Goal: Information Seeking & Learning: Stay updated

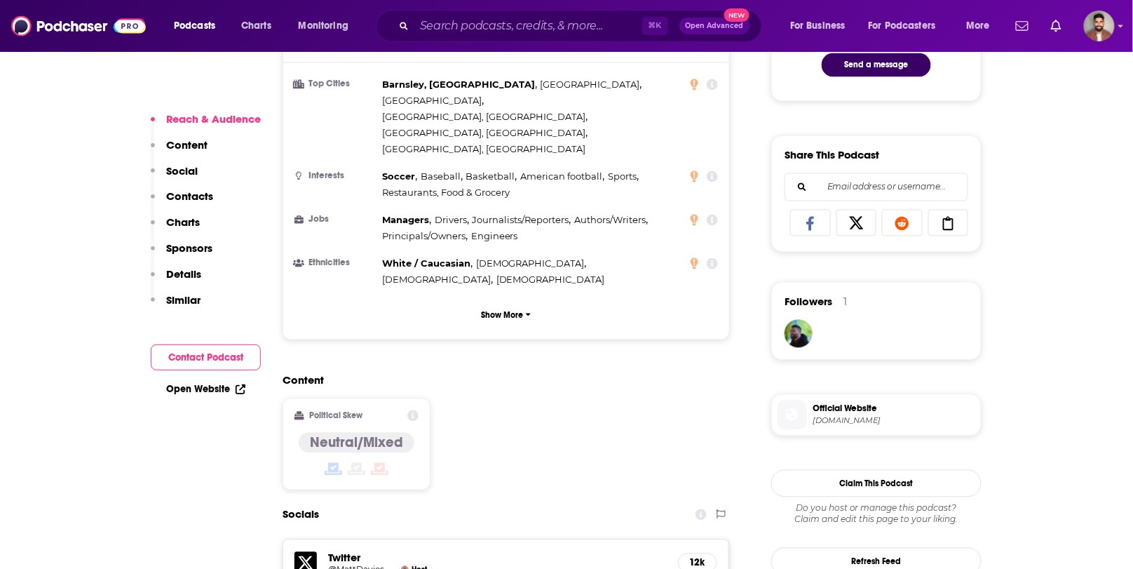
scroll to position [817, 0]
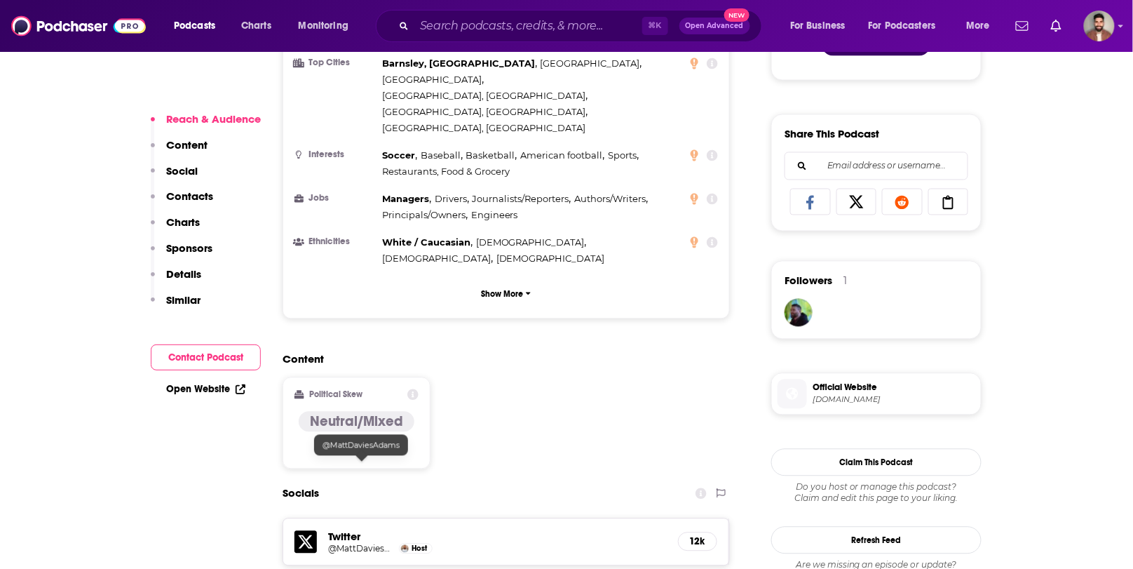
click at [358, 544] on h5 "@MattDaviesAdams" at bounding box center [361, 549] width 67 height 11
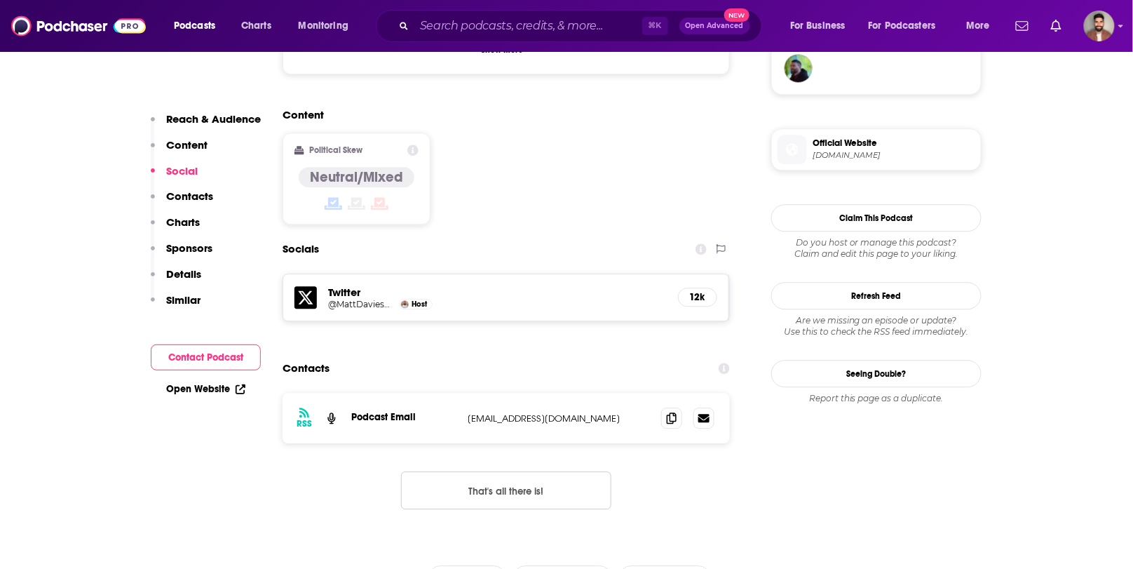
scroll to position [1067, 0]
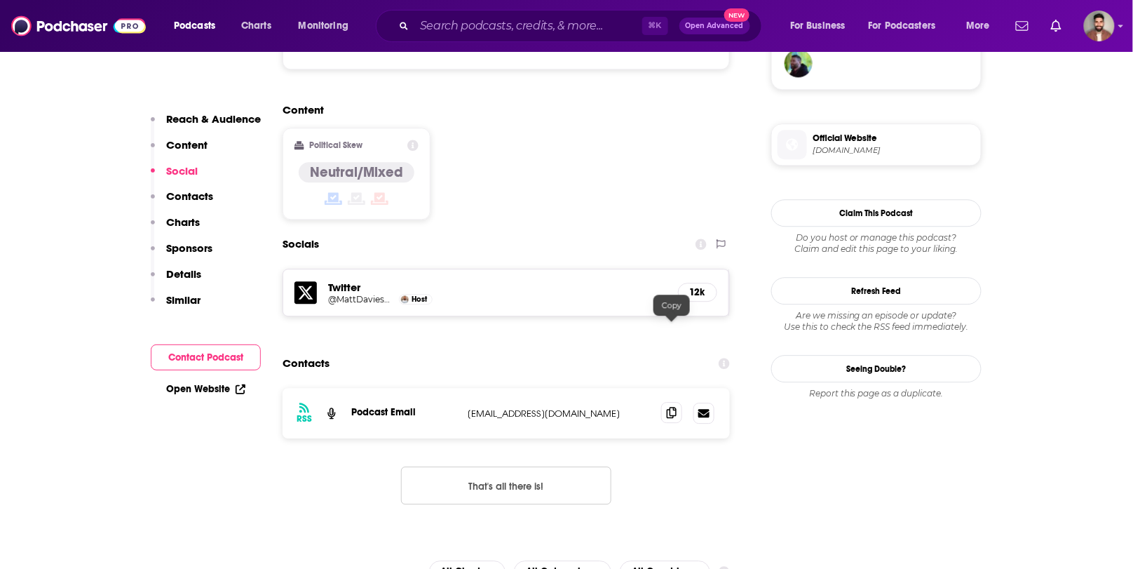
click at [670, 407] on icon at bounding box center [672, 412] width 10 height 11
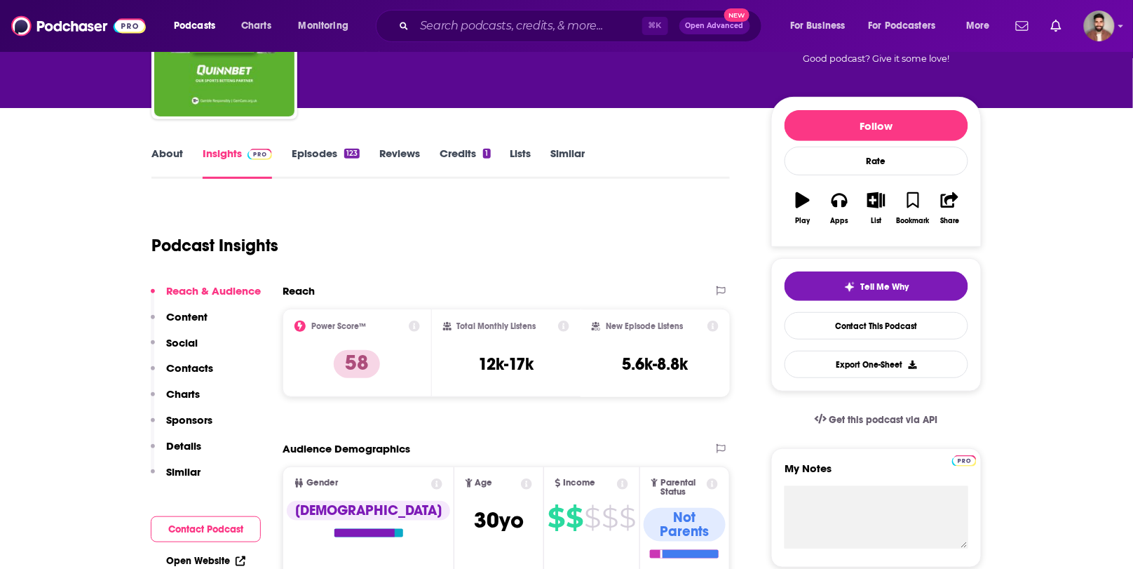
scroll to position [0, 0]
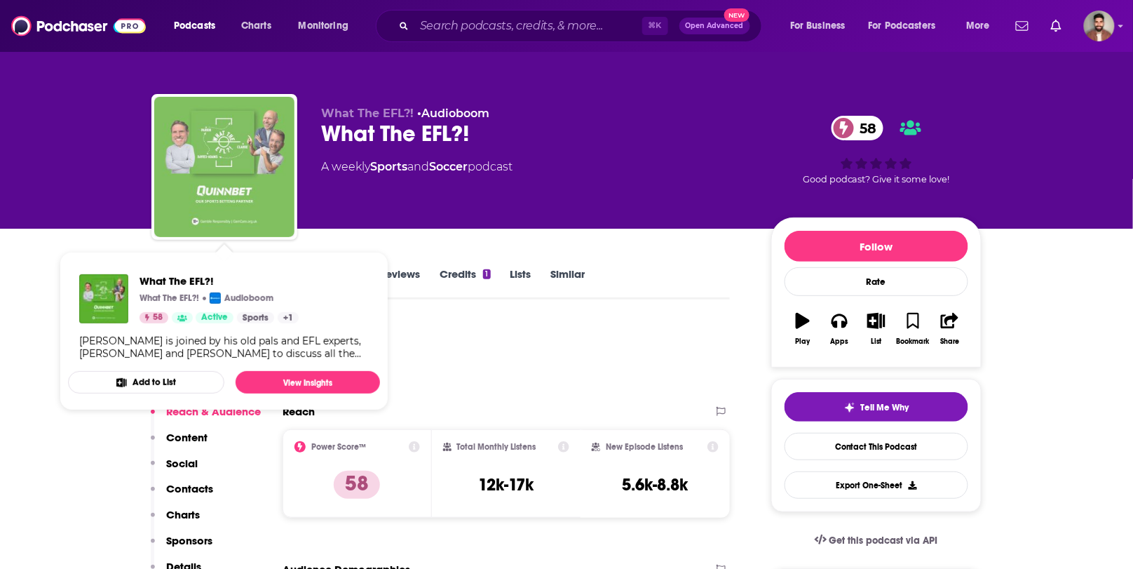
click at [234, 158] on img "What The EFL?!" at bounding box center [224, 167] width 140 height 140
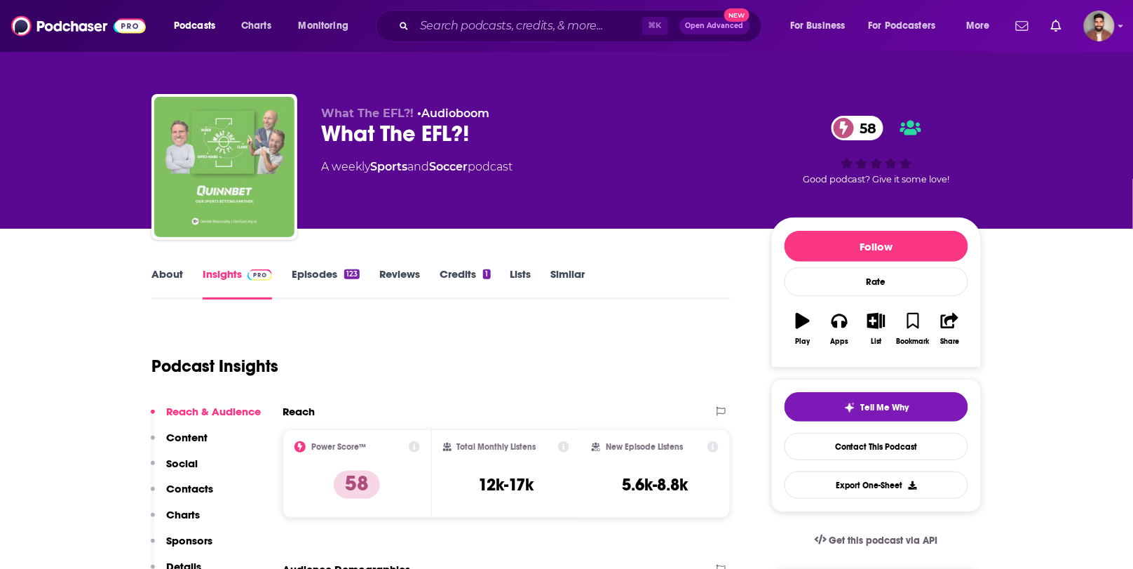
click at [203, 196] on img "What The EFL?!" at bounding box center [224, 167] width 140 height 140
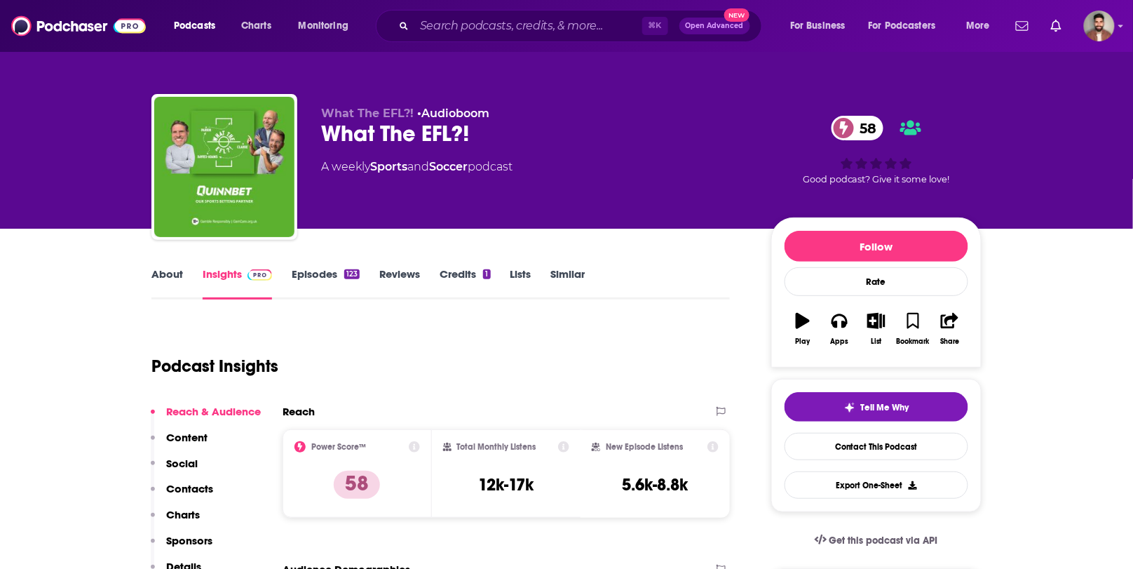
click at [164, 271] on link "About" at bounding box center [167, 283] width 32 height 32
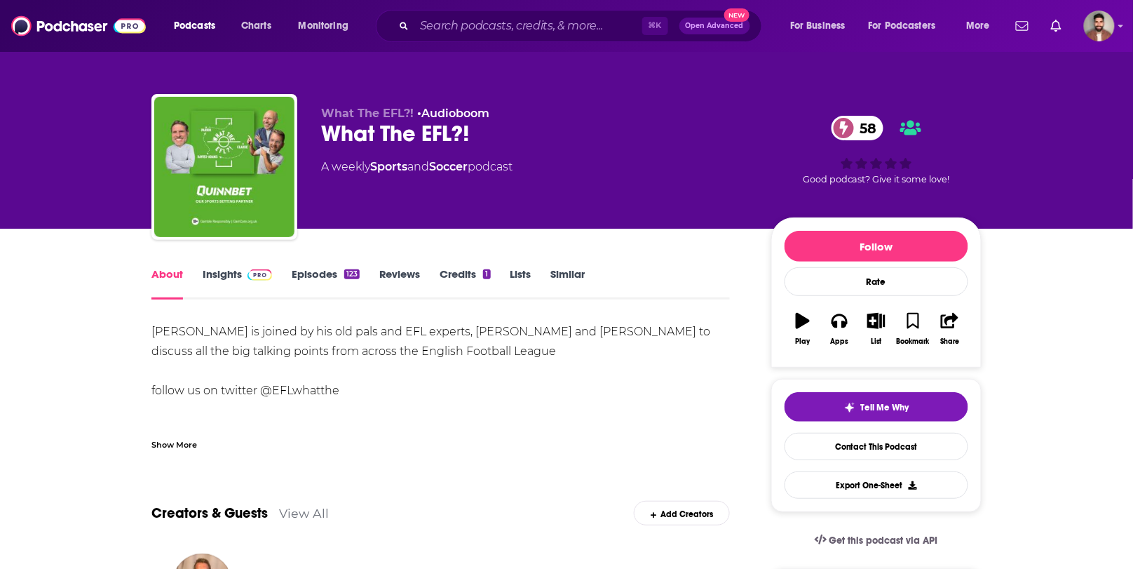
click at [235, 269] on link "Insights" at bounding box center [237, 283] width 69 height 32
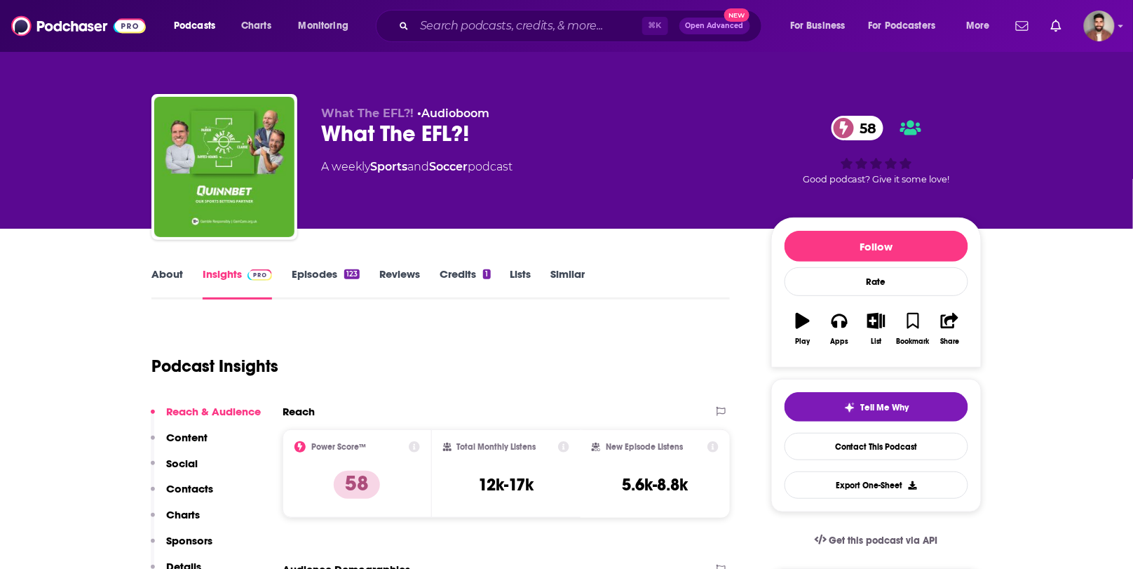
click at [160, 281] on link "About" at bounding box center [167, 283] width 32 height 32
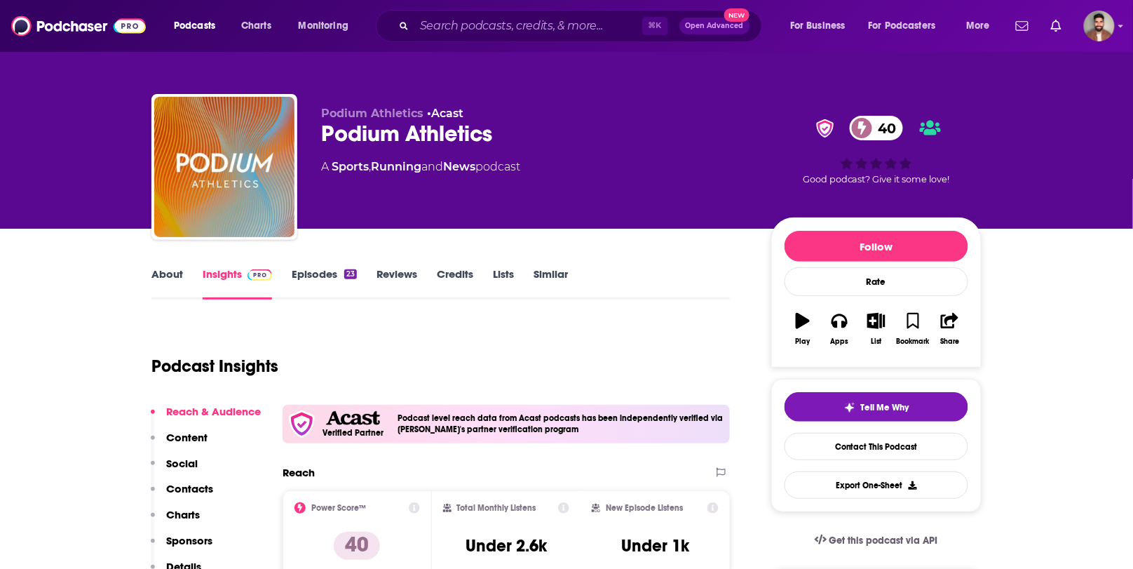
click at [161, 272] on link "About" at bounding box center [167, 283] width 32 height 32
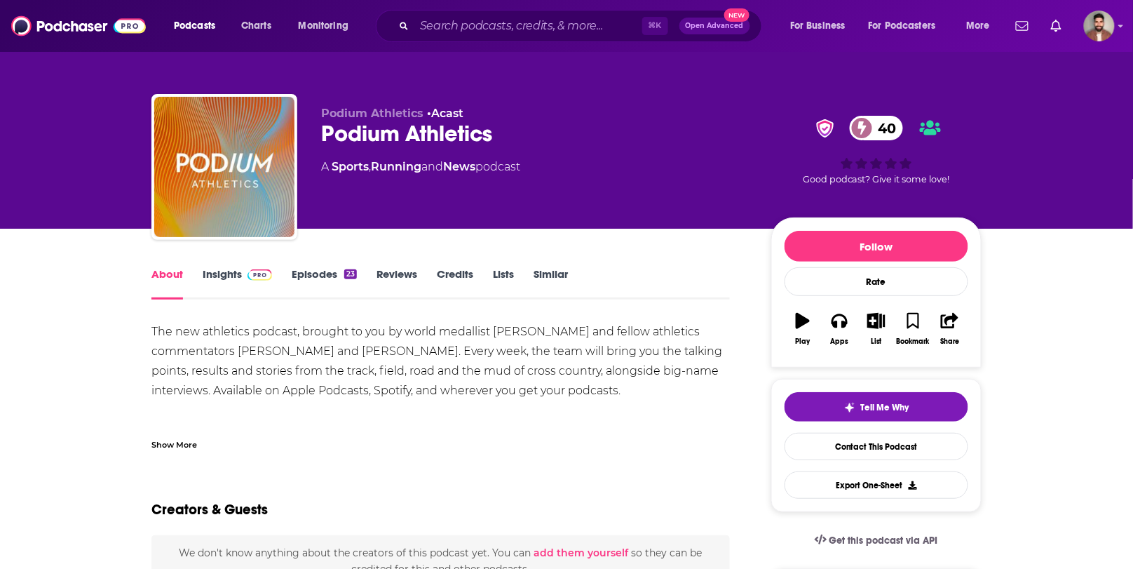
click at [210, 280] on link "Insights" at bounding box center [237, 283] width 69 height 32
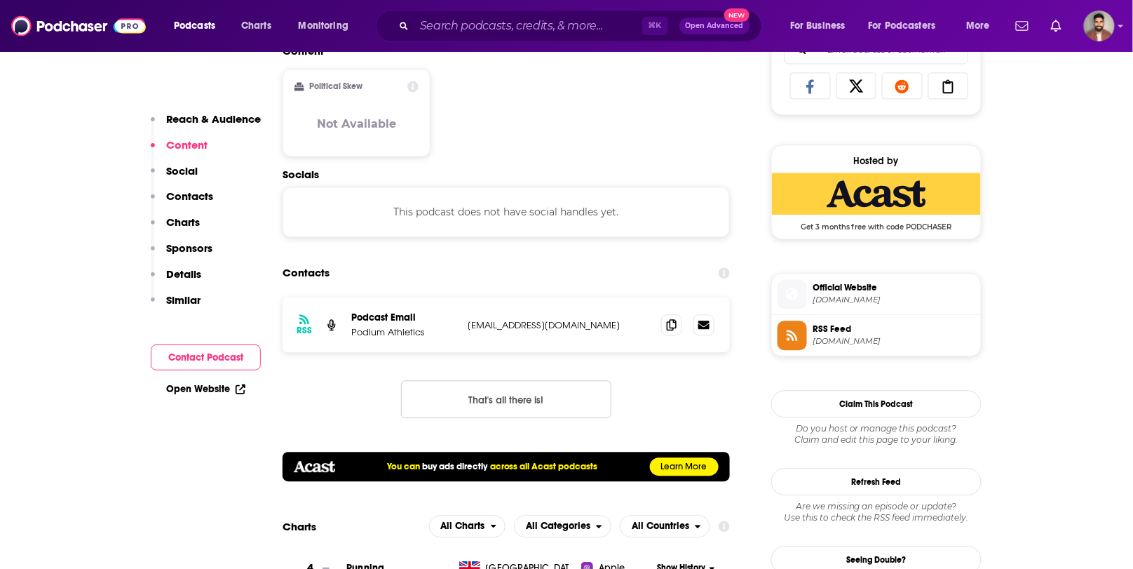
scroll to position [976, 0]
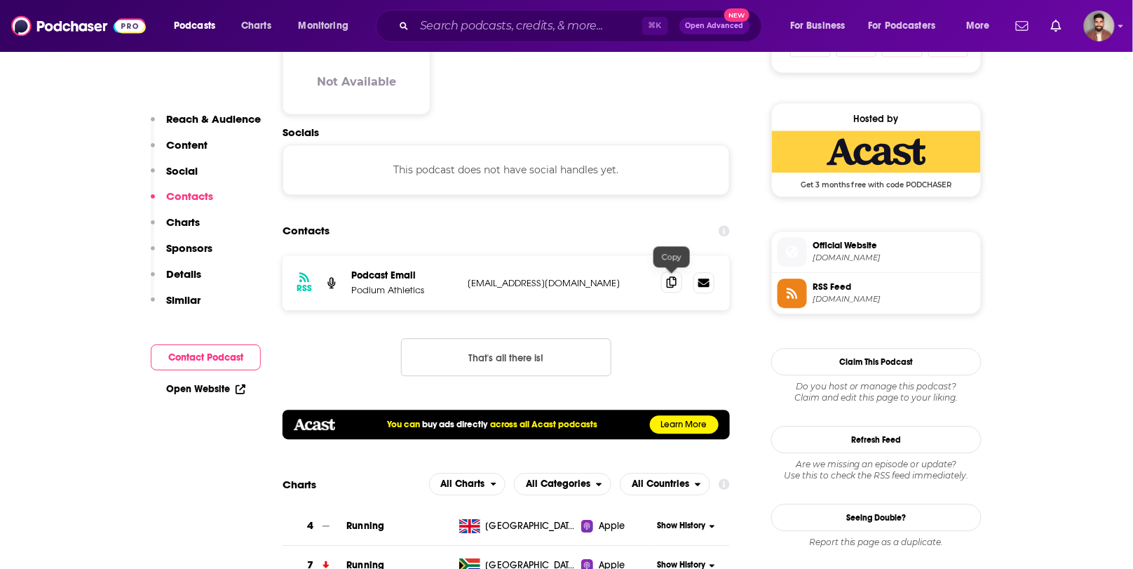
click at [673, 283] on icon at bounding box center [672, 281] width 10 height 11
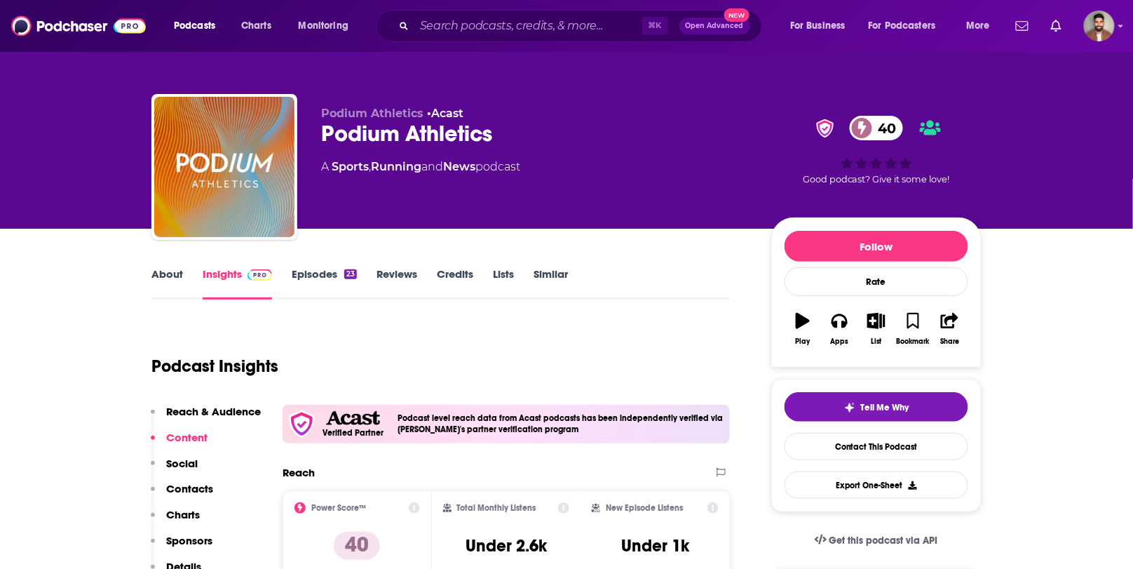
click at [159, 281] on link "About" at bounding box center [167, 283] width 32 height 32
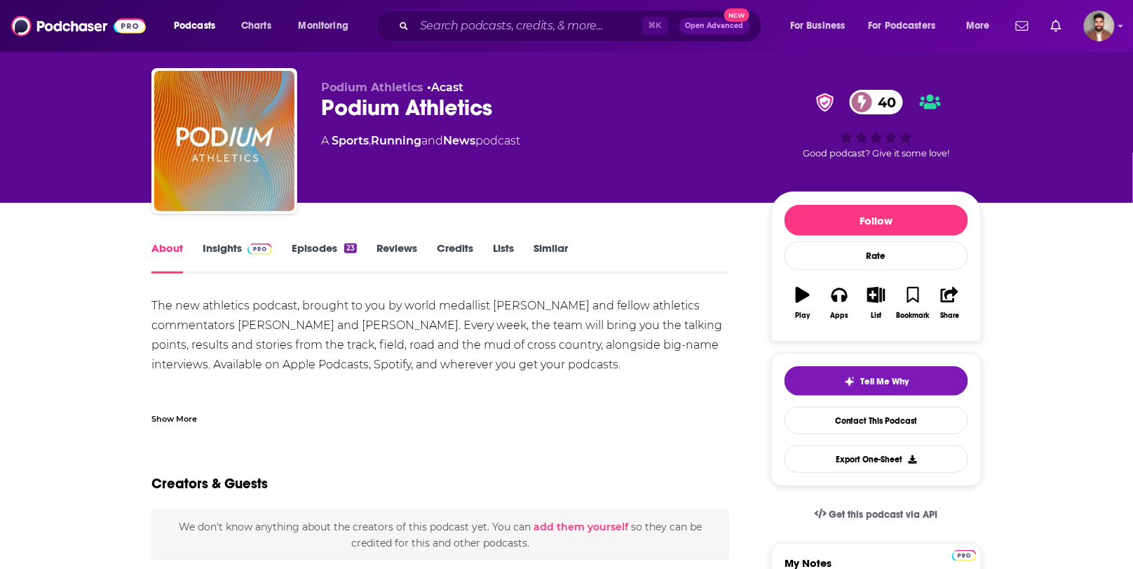
scroll to position [16, 0]
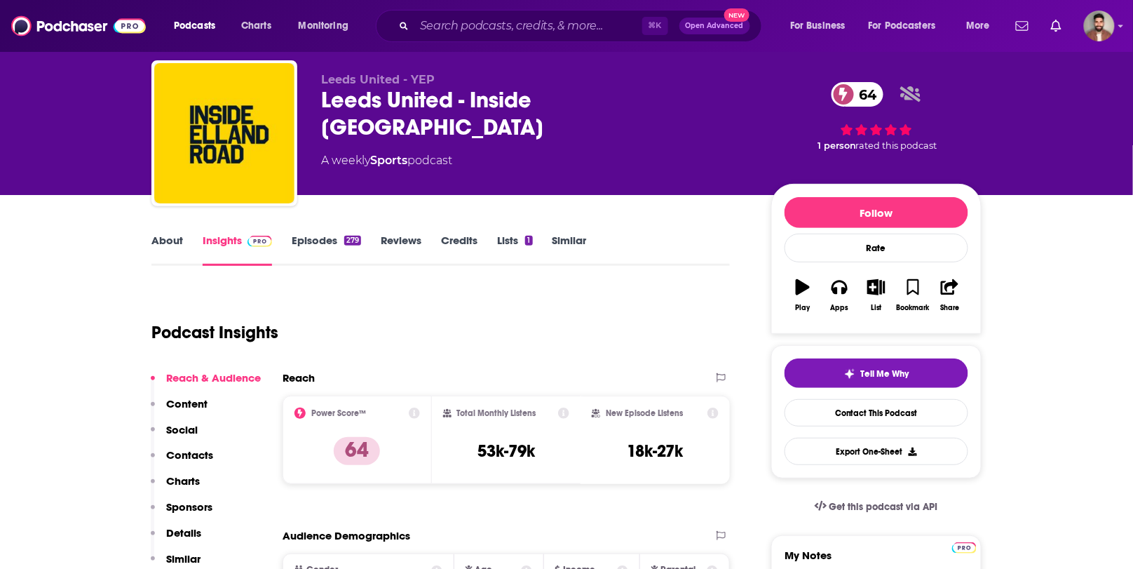
scroll to position [30, 0]
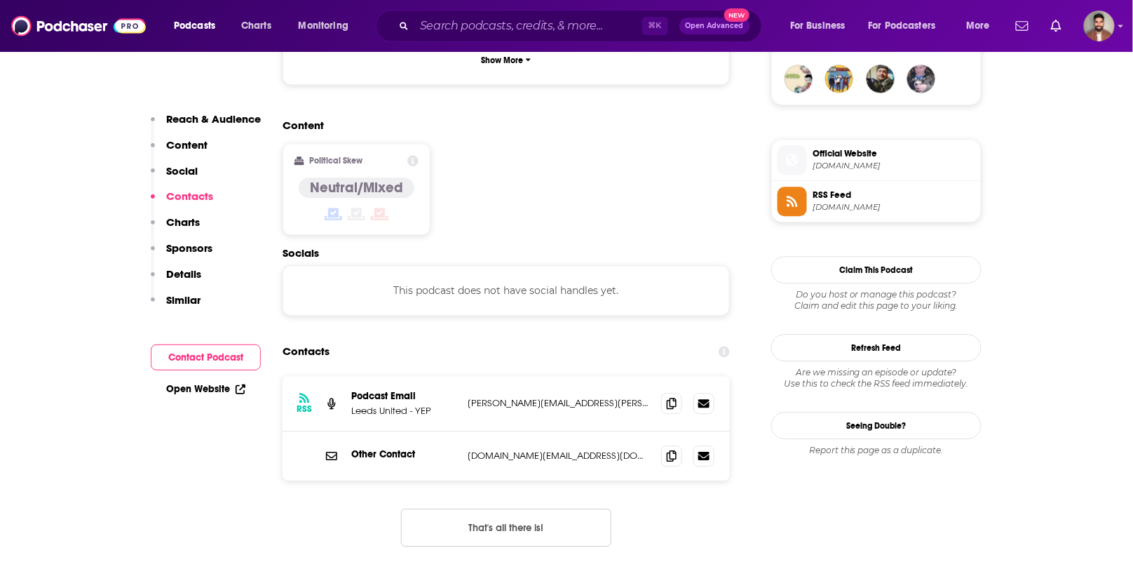
scroll to position [0, 0]
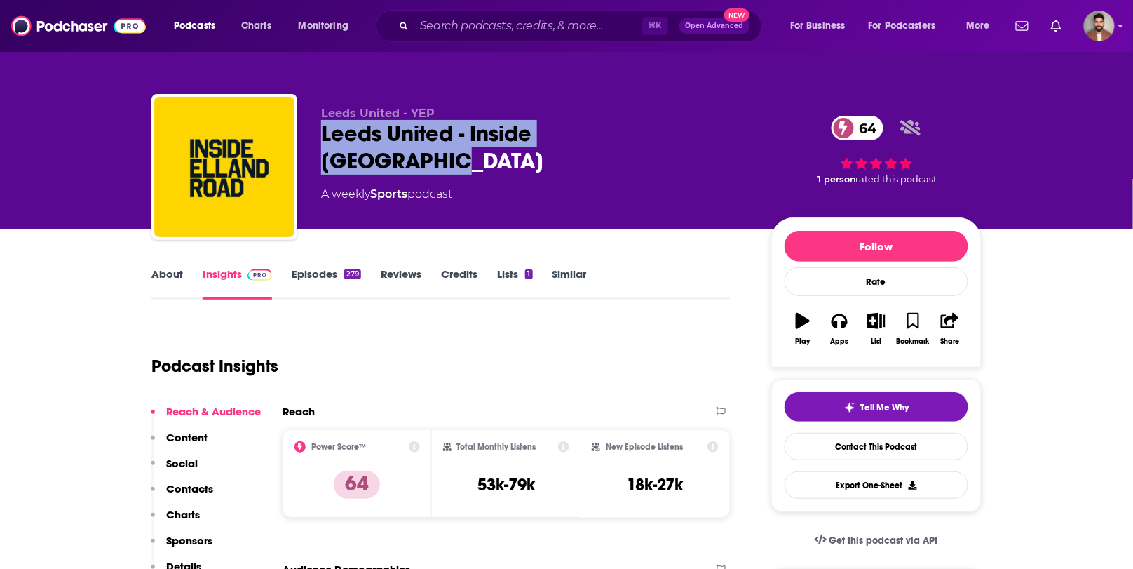
drag, startPoint x: 663, startPoint y: 130, endPoint x: 323, endPoint y: 130, distance: 340.9
click at [323, 130] on div "Leeds United - Inside Elland Road 64" at bounding box center [535, 147] width 428 height 55
copy h2 "Leeds United - Inside Elland Road"
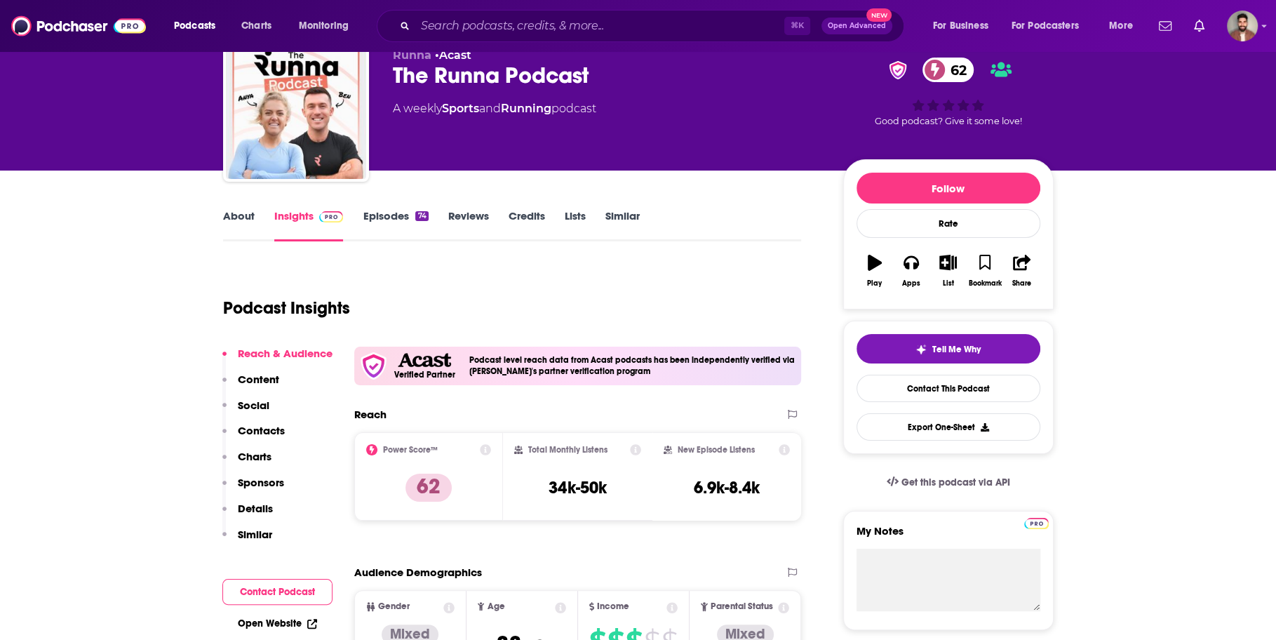
scroll to position [18, 0]
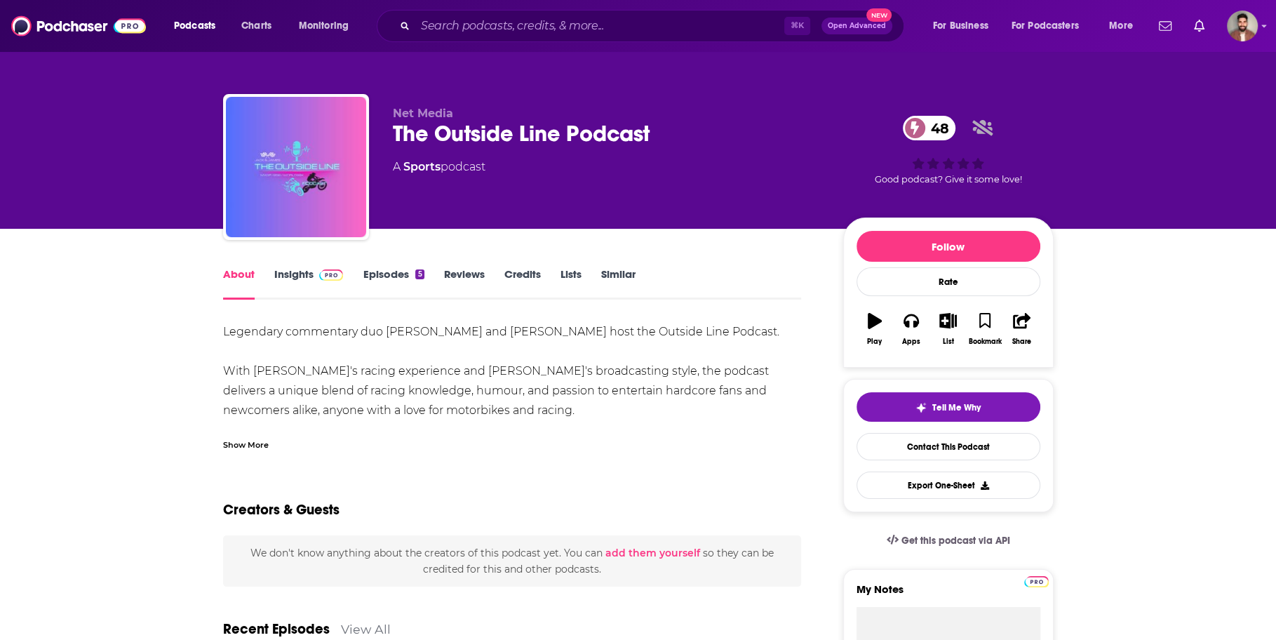
click at [235, 273] on link "About" at bounding box center [239, 283] width 32 height 32
click at [291, 272] on link "Insights" at bounding box center [308, 283] width 69 height 32
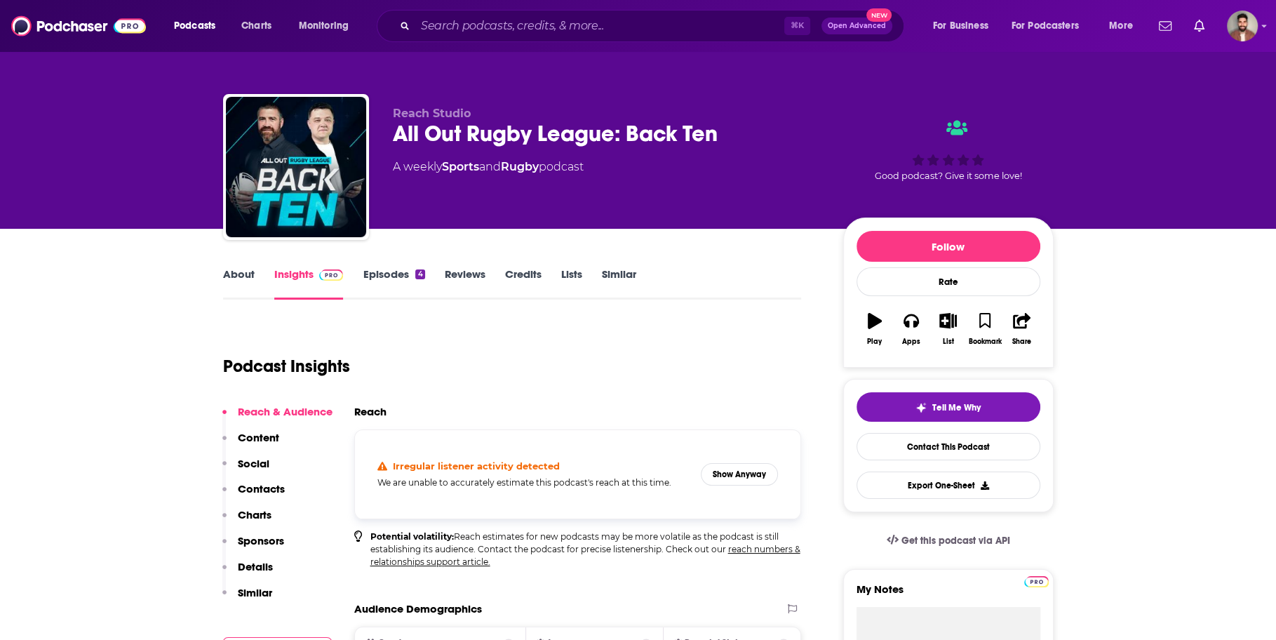
click at [738, 466] on button "Show Anyway" at bounding box center [739, 474] width 77 height 22
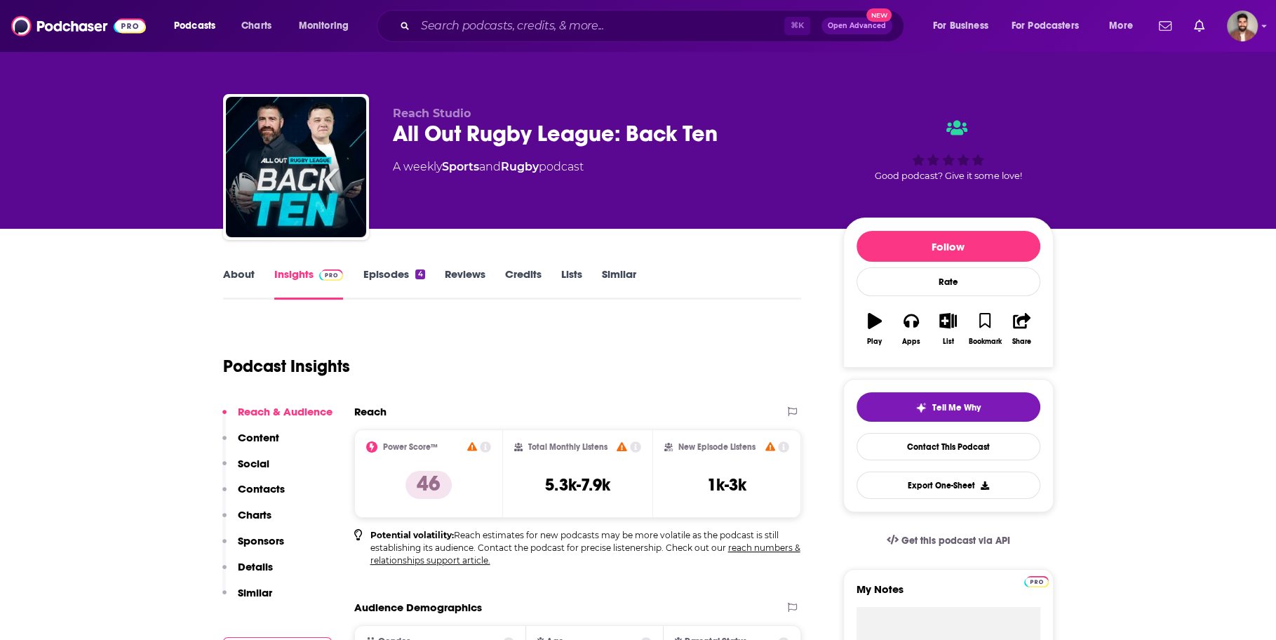
click at [239, 273] on link "About" at bounding box center [239, 283] width 32 height 32
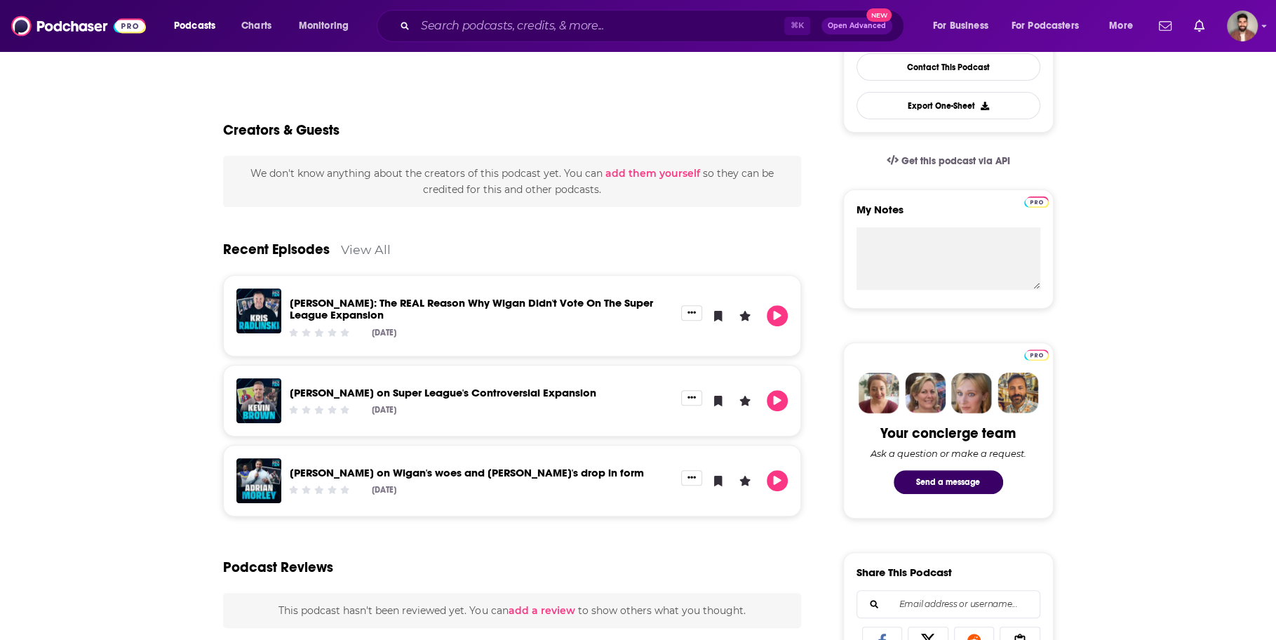
scroll to position [382, 0]
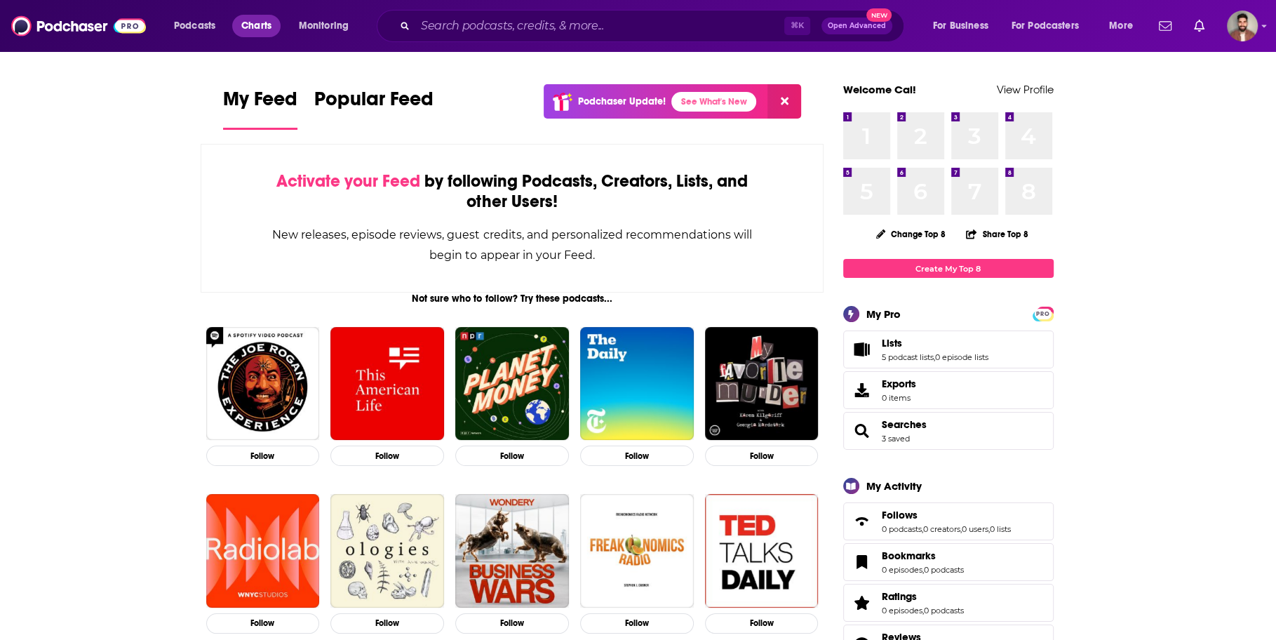
click at [249, 33] on span "Charts" at bounding box center [256, 26] width 30 height 20
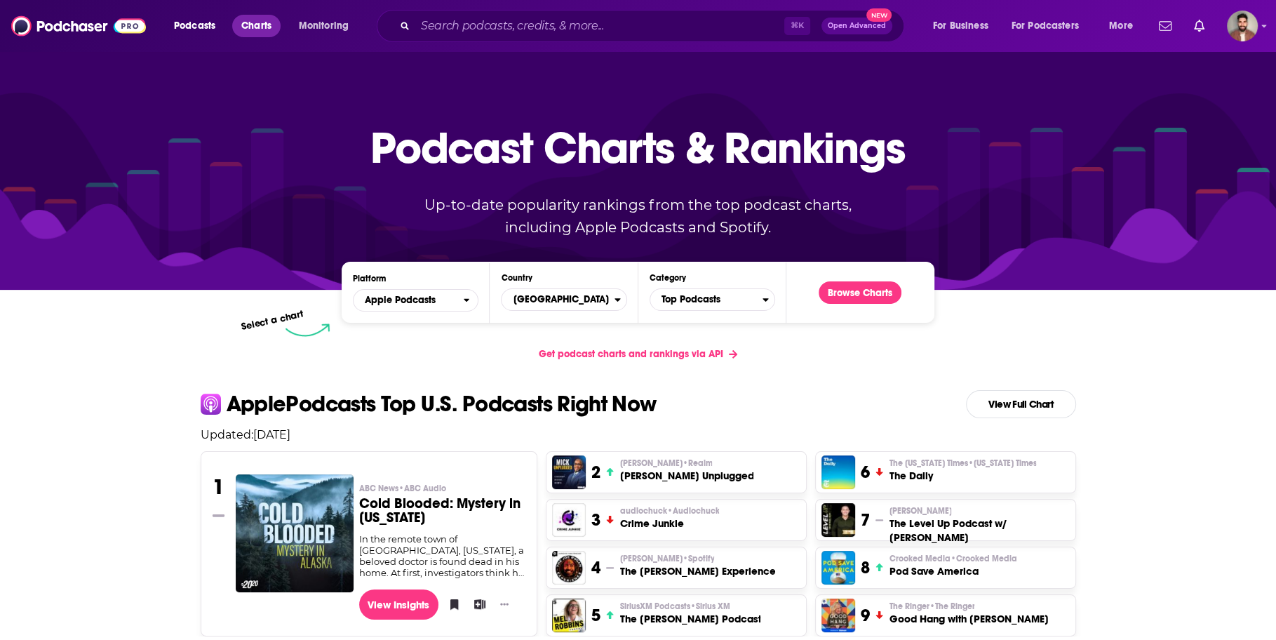
click at [271, 18] on span "Charts" at bounding box center [256, 26] width 30 height 20
click at [605, 306] on span "United States" at bounding box center [557, 300] width 112 height 24
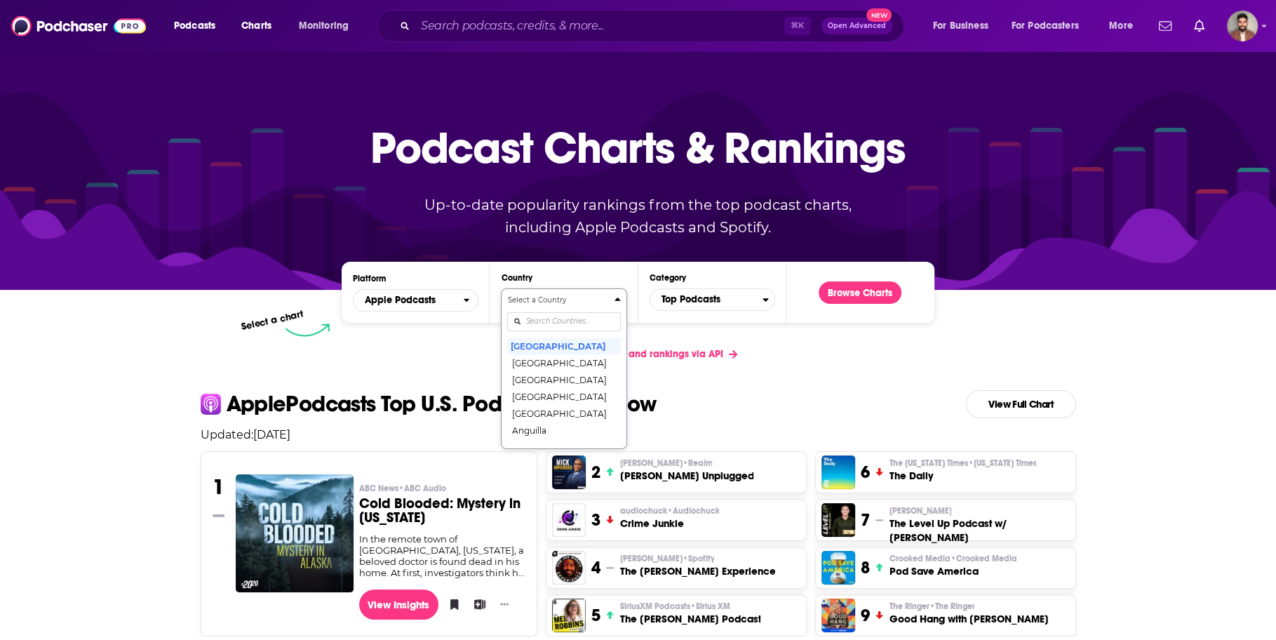
click at [558, 326] on input "Countries" at bounding box center [563, 321] width 113 height 19
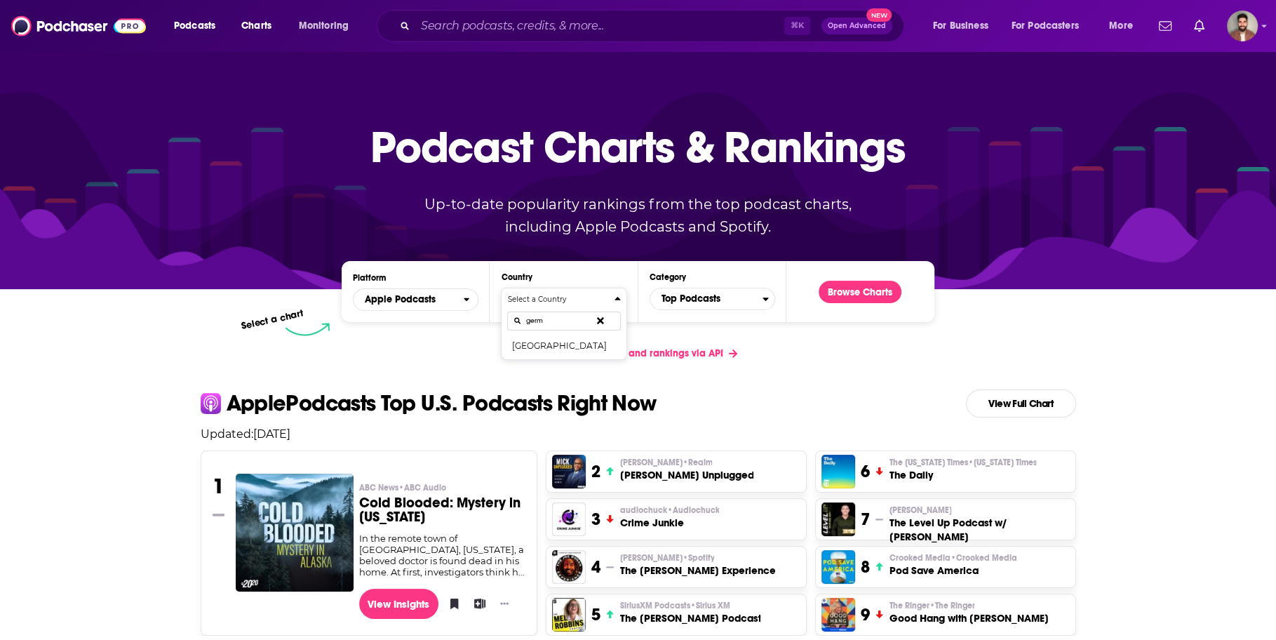
type input "germ"
click at [577, 344] on button "[GEOGRAPHIC_DATA]" at bounding box center [563, 345] width 113 height 17
click at [874, 291] on button "Browse Charts" at bounding box center [859, 292] width 83 height 22
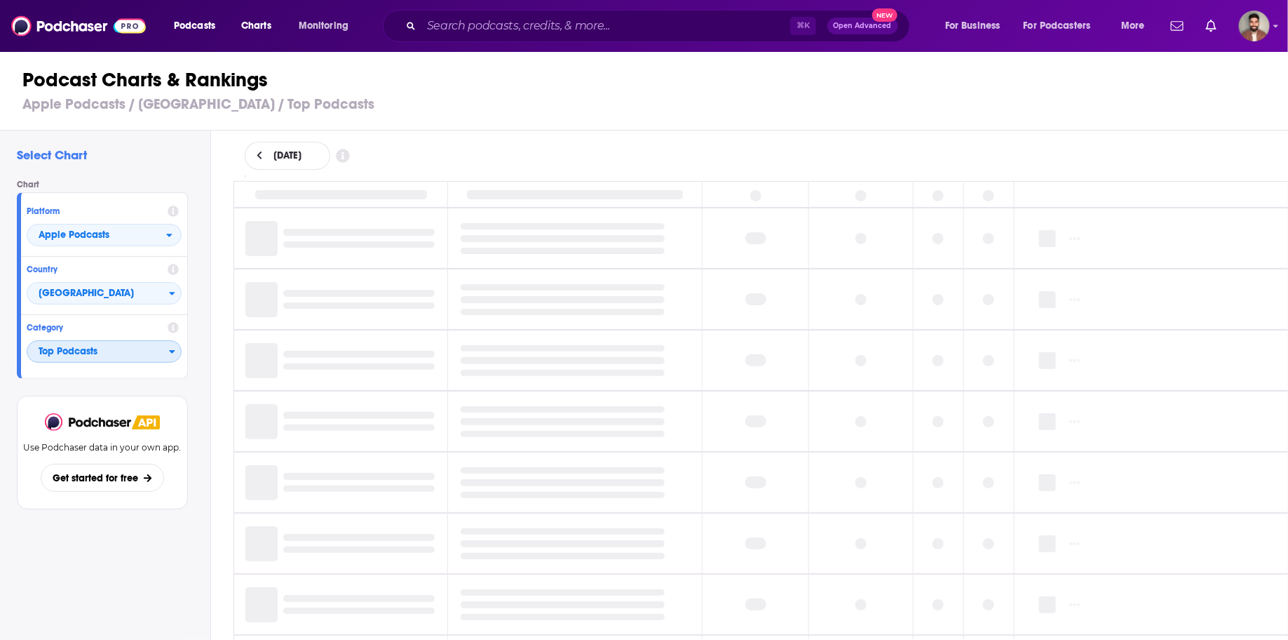
click at [115, 353] on span "Top Podcasts" at bounding box center [98, 352] width 142 height 24
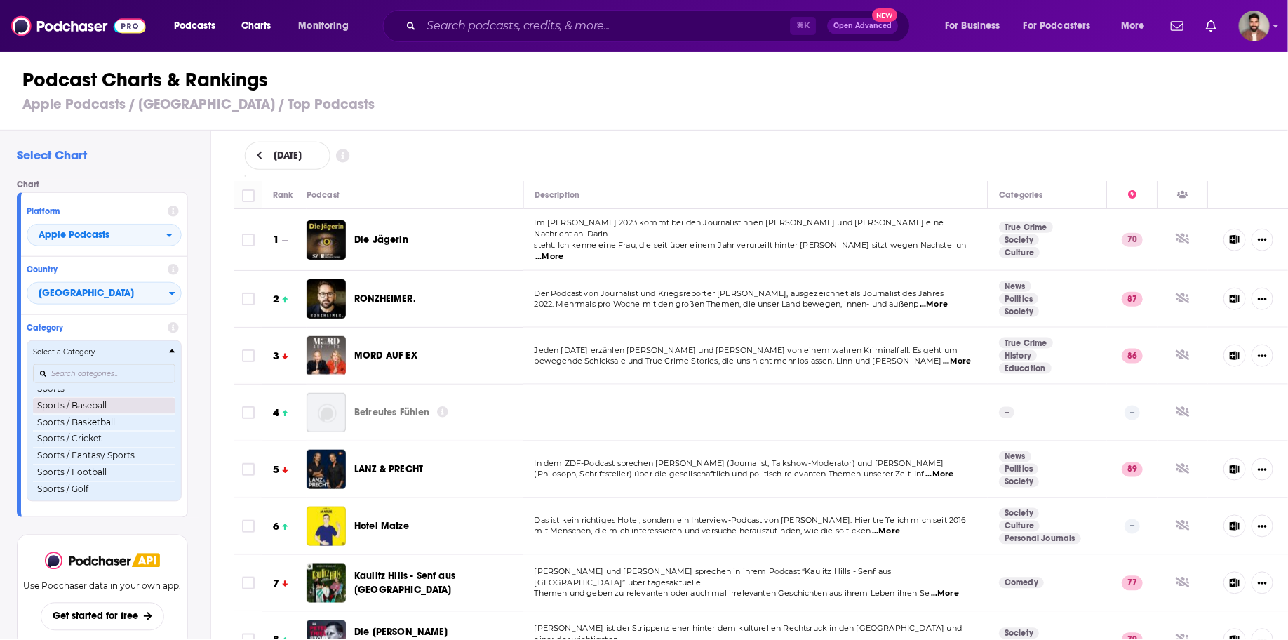
scroll to position [1498, 0]
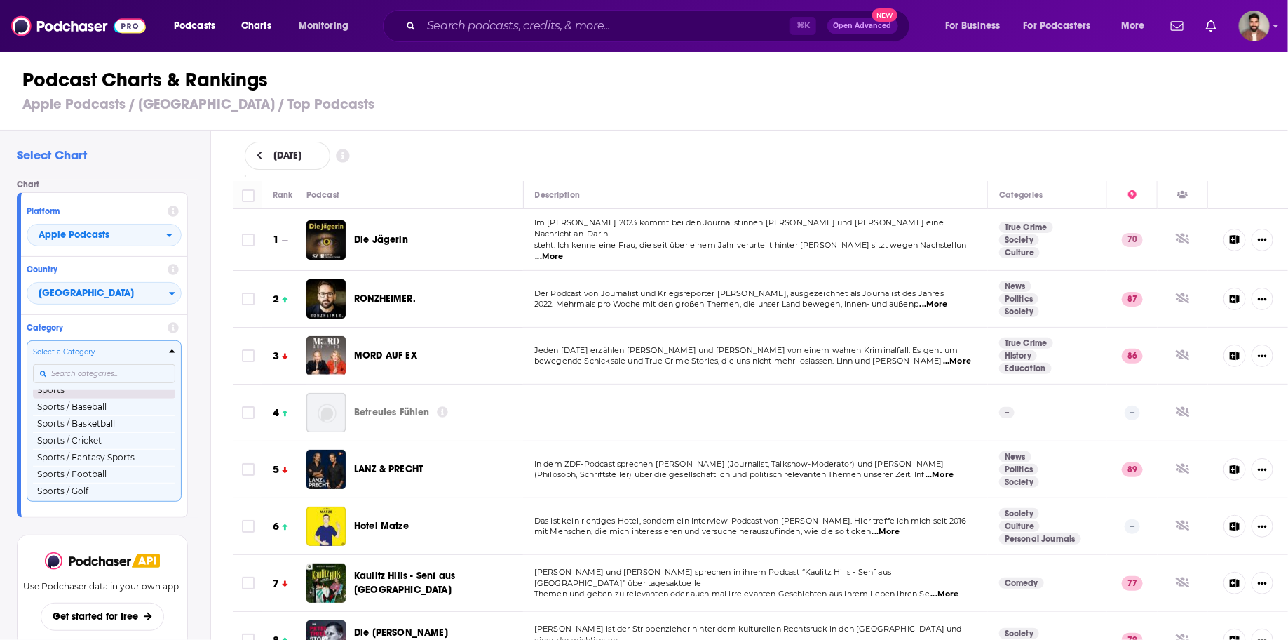
click at [65, 398] on button "Sports" at bounding box center [104, 390] width 142 height 17
